Goal: Task Accomplishment & Management: Manage account settings

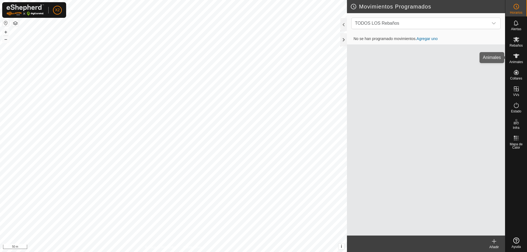
click at [342, 54] on icon at bounding box center [516, 56] width 7 height 7
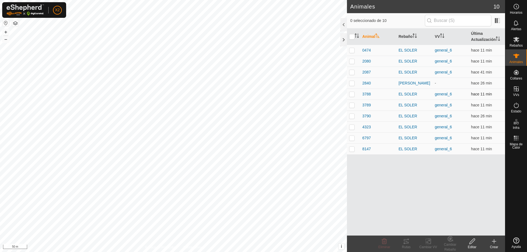
drag, startPoint x: 351, startPoint y: 82, endPoint x: 443, endPoint y: 98, distance: 92.8
click at [342, 82] on p-checkbox at bounding box center [351, 83] width 5 height 4
click at [342, 84] on p-checkbox at bounding box center [351, 83] width 5 height 4
checkbox input "false"
click at [342, 35] on input "checkbox" at bounding box center [351, 36] width 5 height 5
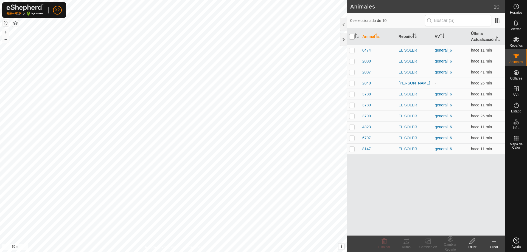
checkbox input "true"
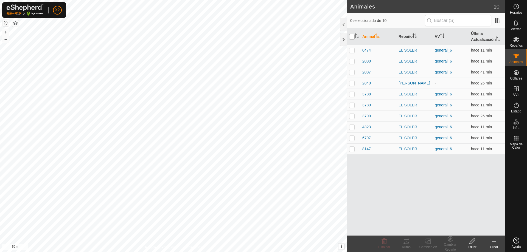
checkbox input "true"
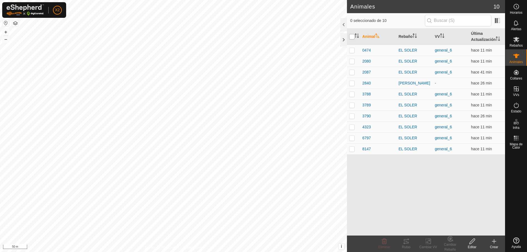
checkbox input "true"
click at [342, 83] on p-checkbox at bounding box center [351, 83] width 5 height 4
checkbox input "false"
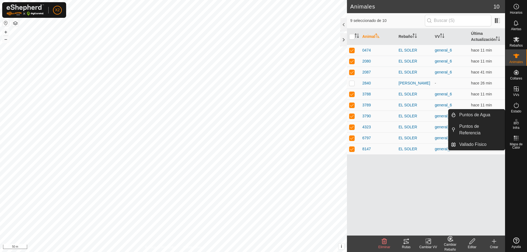
click at [342, 109] on icon at bounding box center [406, 241] width 7 height 7
